Goal: Transaction & Acquisition: Subscribe to service/newsletter

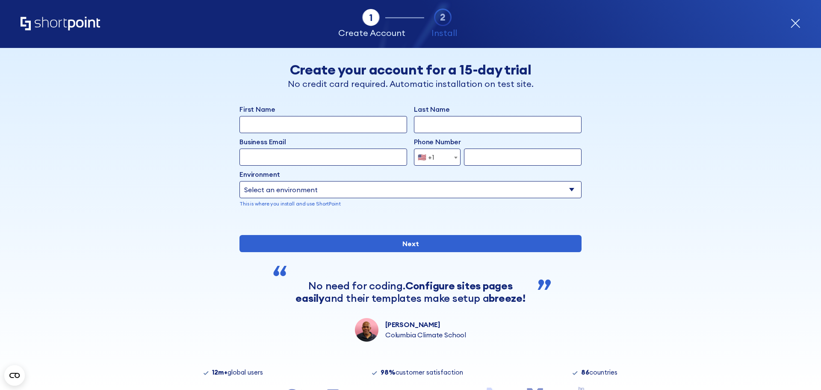
click at [362, 127] on input "First Name" at bounding box center [324, 124] width 168 height 17
click at [291, 123] on input "Mar" at bounding box center [324, 124] width 168 height 17
type input "Marcello"
type input "Alvarado"
type input "malvara1@socalgas.com"
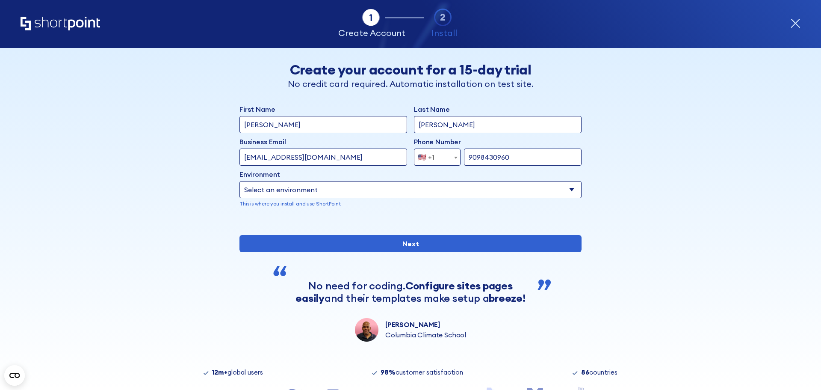
type input "9098430960"
click at [333, 193] on select "Select an environment Microsoft 365 SharePoint Online SharePoint Subscription E…" at bounding box center [411, 189] width 342 height 17
select select "SharePoint Online"
click at [240, 181] on select "Select an environment Microsoft 365 SharePoint Online SharePoint Subscription E…" at bounding box center [411, 189] width 342 height 17
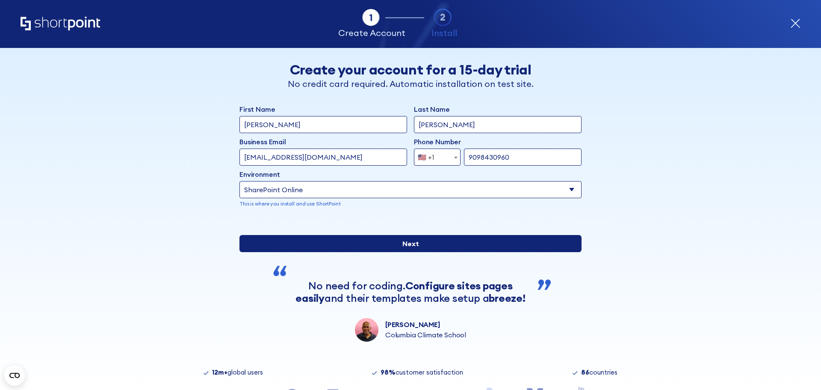
click at [403, 252] on input "Next" at bounding box center [411, 243] width 342 height 17
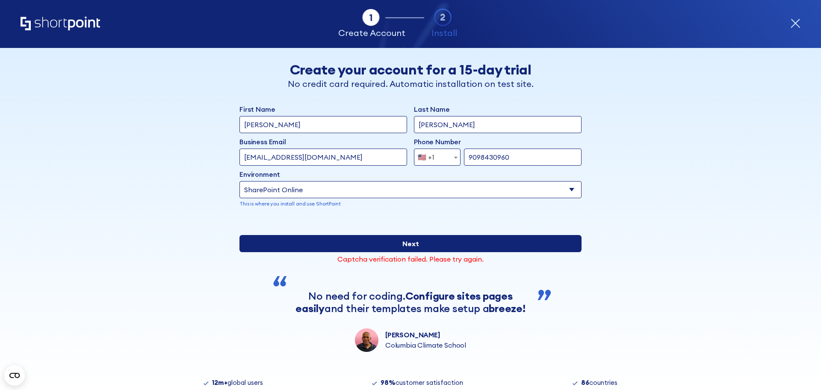
click at [423, 252] on input "Next" at bounding box center [411, 243] width 342 height 17
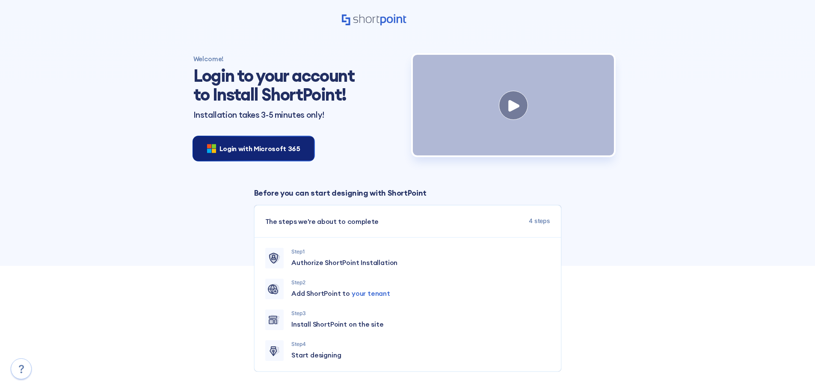
click at [258, 149] on span "Login with Microsoft 365" at bounding box center [259, 148] width 81 height 10
